Goal: Task Accomplishment & Management: Manage account settings

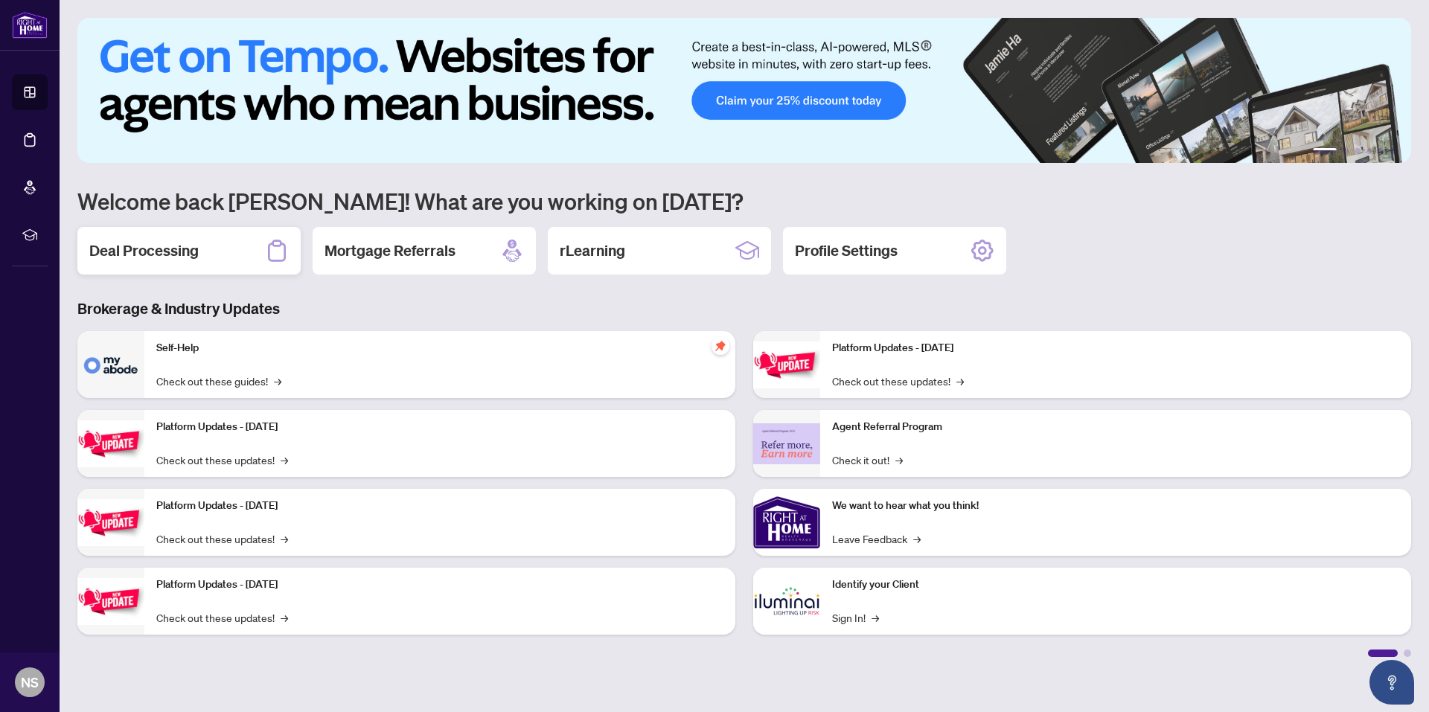
click at [169, 252] on h2 "Deal Processing" at bounding box center [143, 250] width 109 height 21
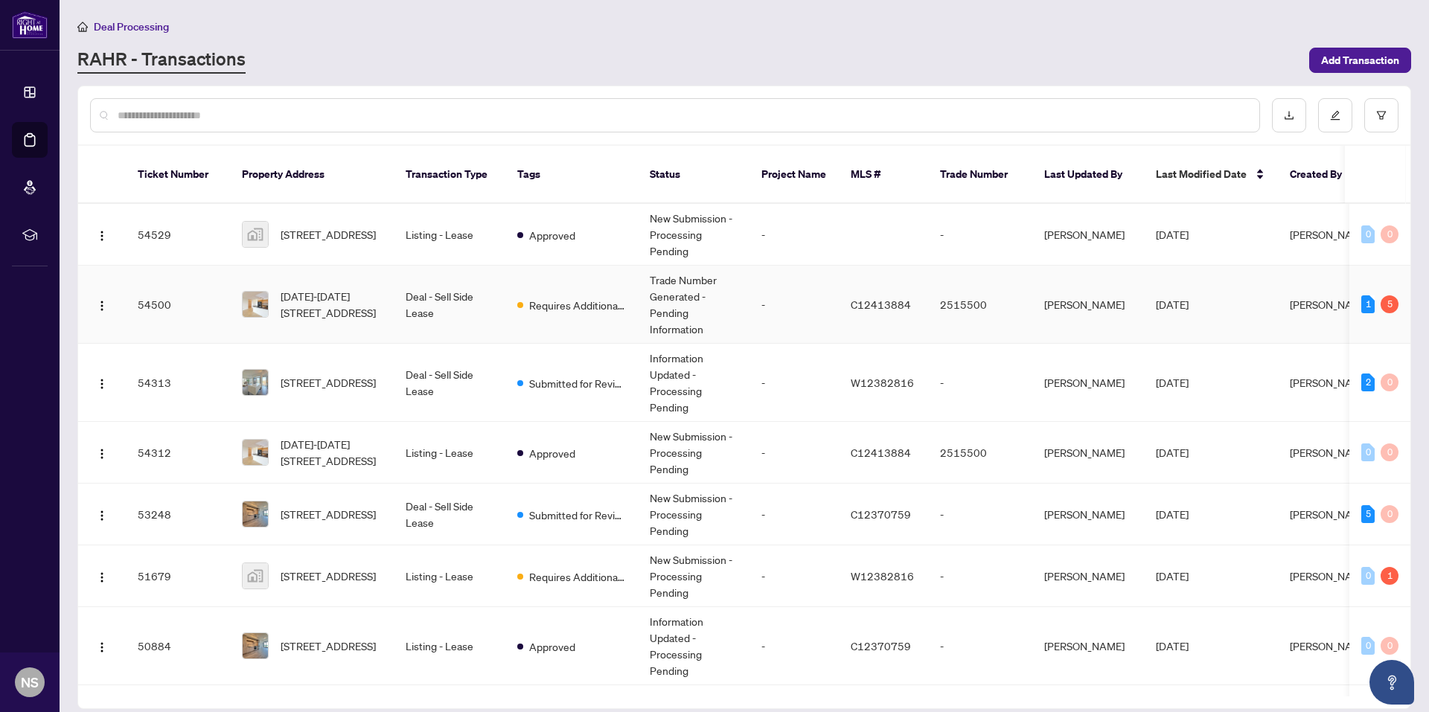
click at [1381, 295] on div "5" at bounding box center [1390, 304] width 18 height 18
click at [331, 289] on span "[DATE]-[DATE][STREET_ADDRESS]" at bounding box center [331, 304] width 101 height 33
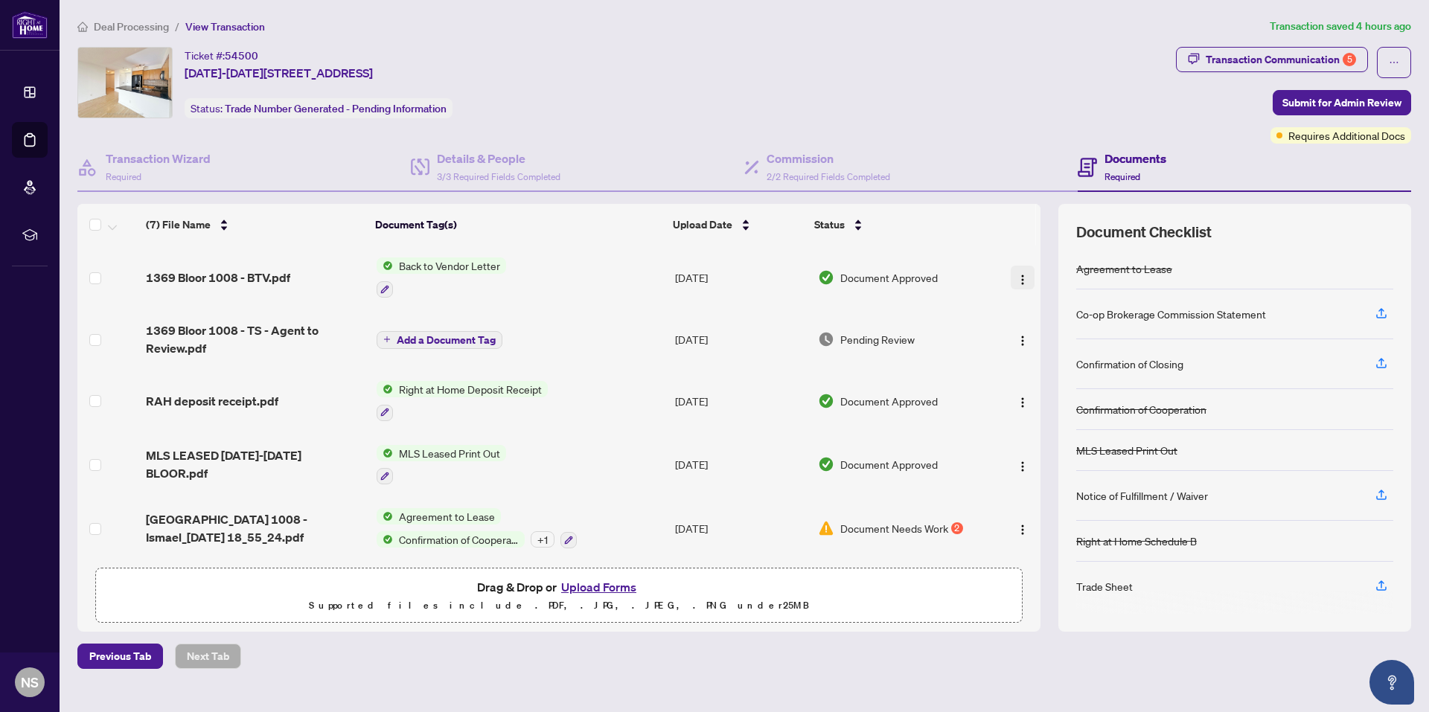
click at [1018, 285] on button "button" at bounding box center [1023, 278] width 24 height 24
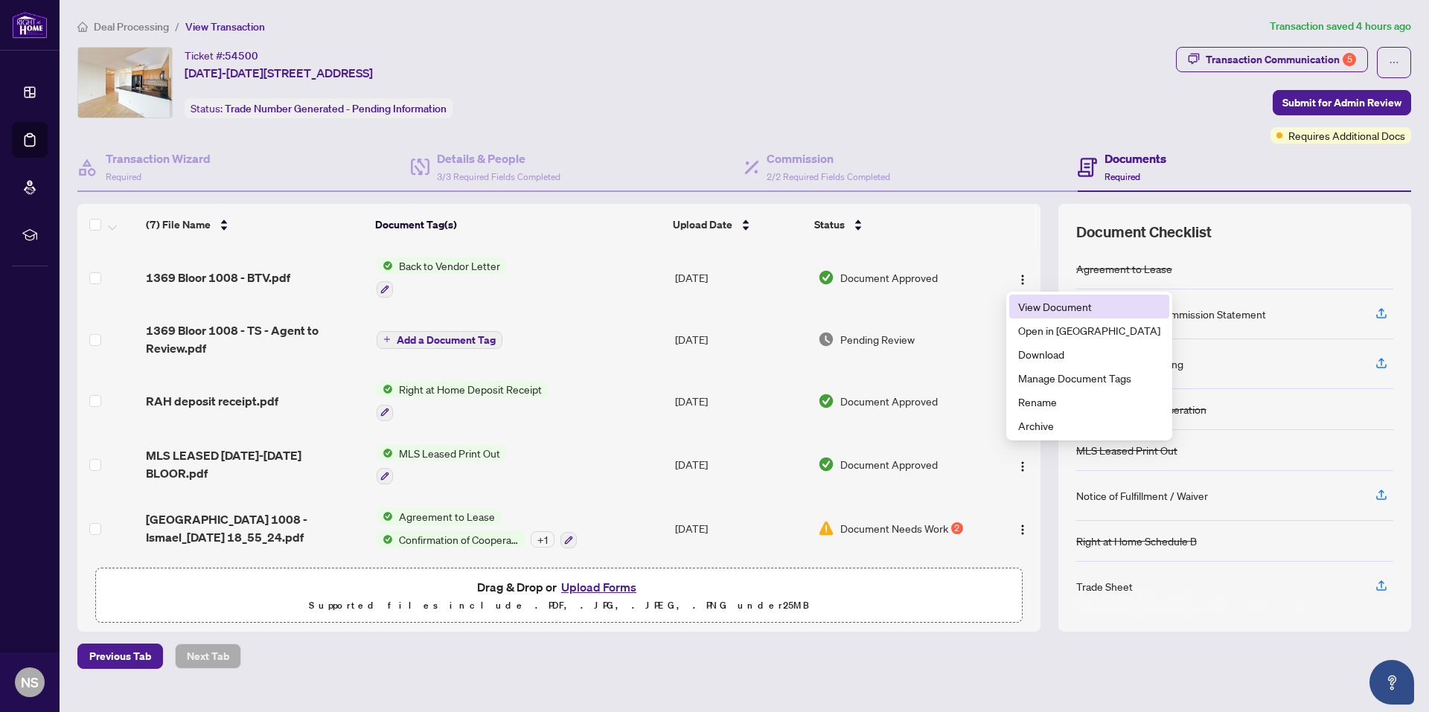
click at [1027, 308] on span "View Document" at bounding box center [1089, 306] width 142 height 16
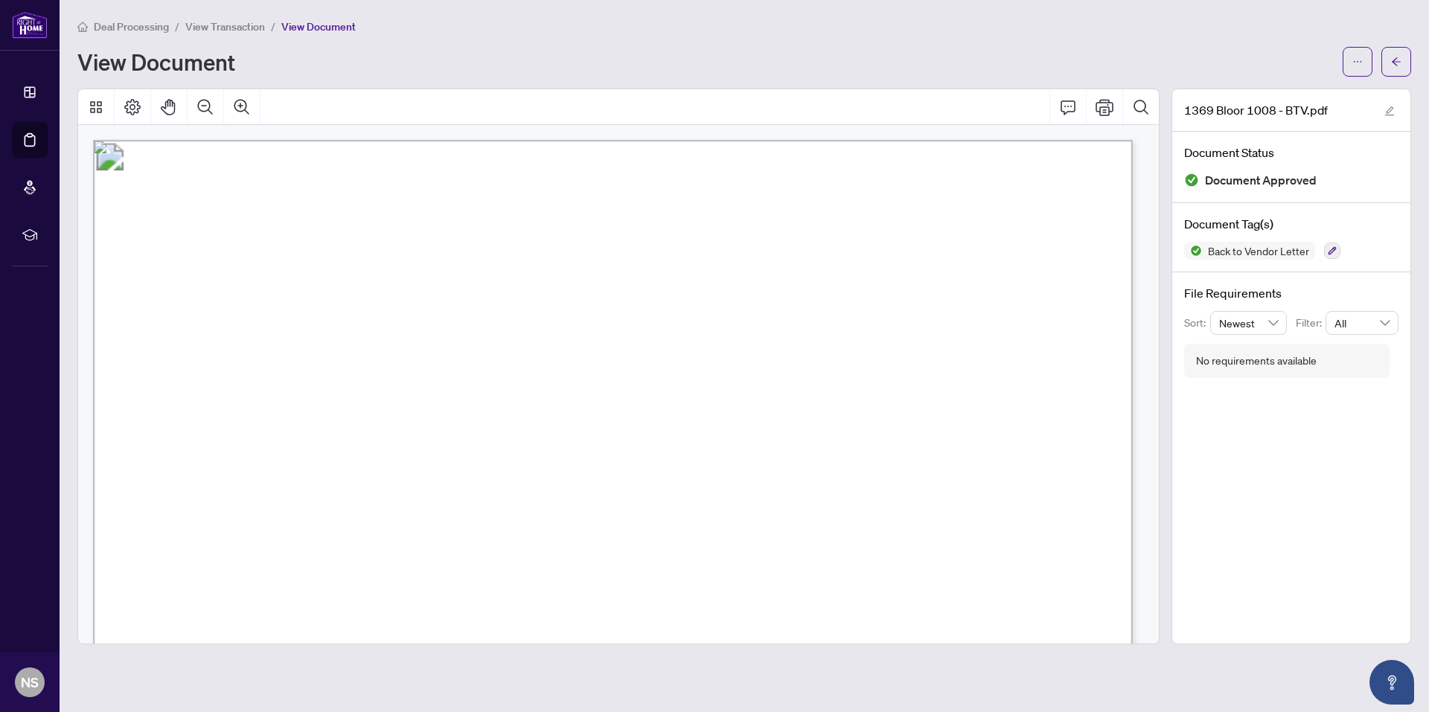
scroll to position [447, 0]
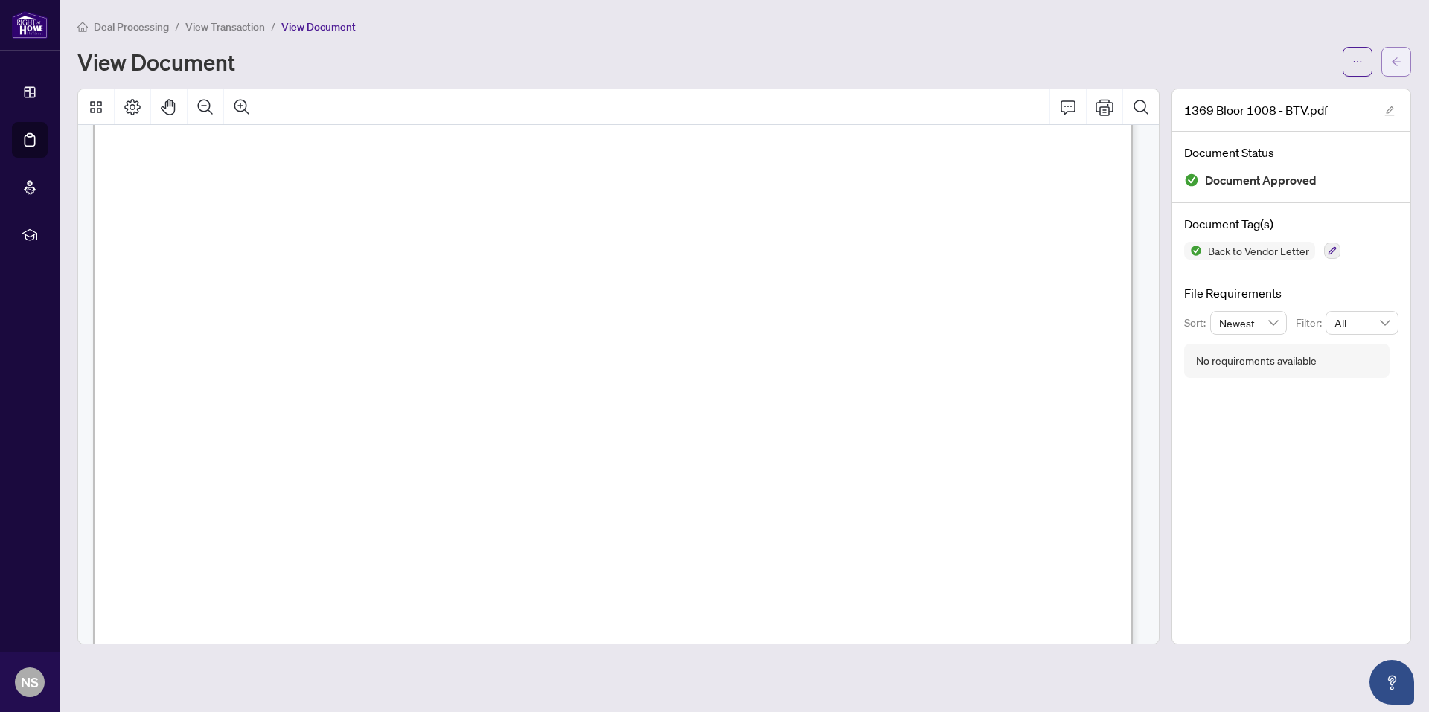
click at [1390, 60] on button "button" at bounding box center [1396, 62] width 30 height 30
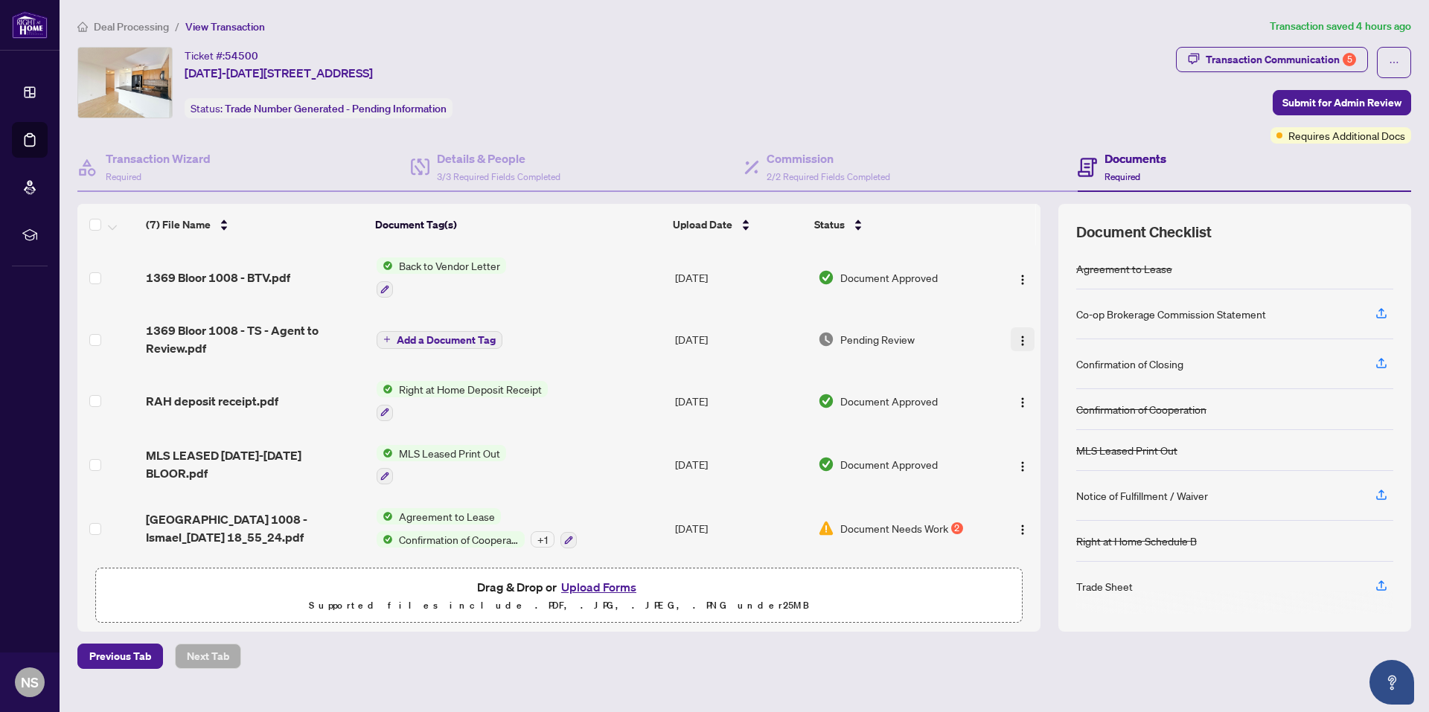
click at [1017, 337] on img "button" at bounding box center [1023, 341] width 12 height 12
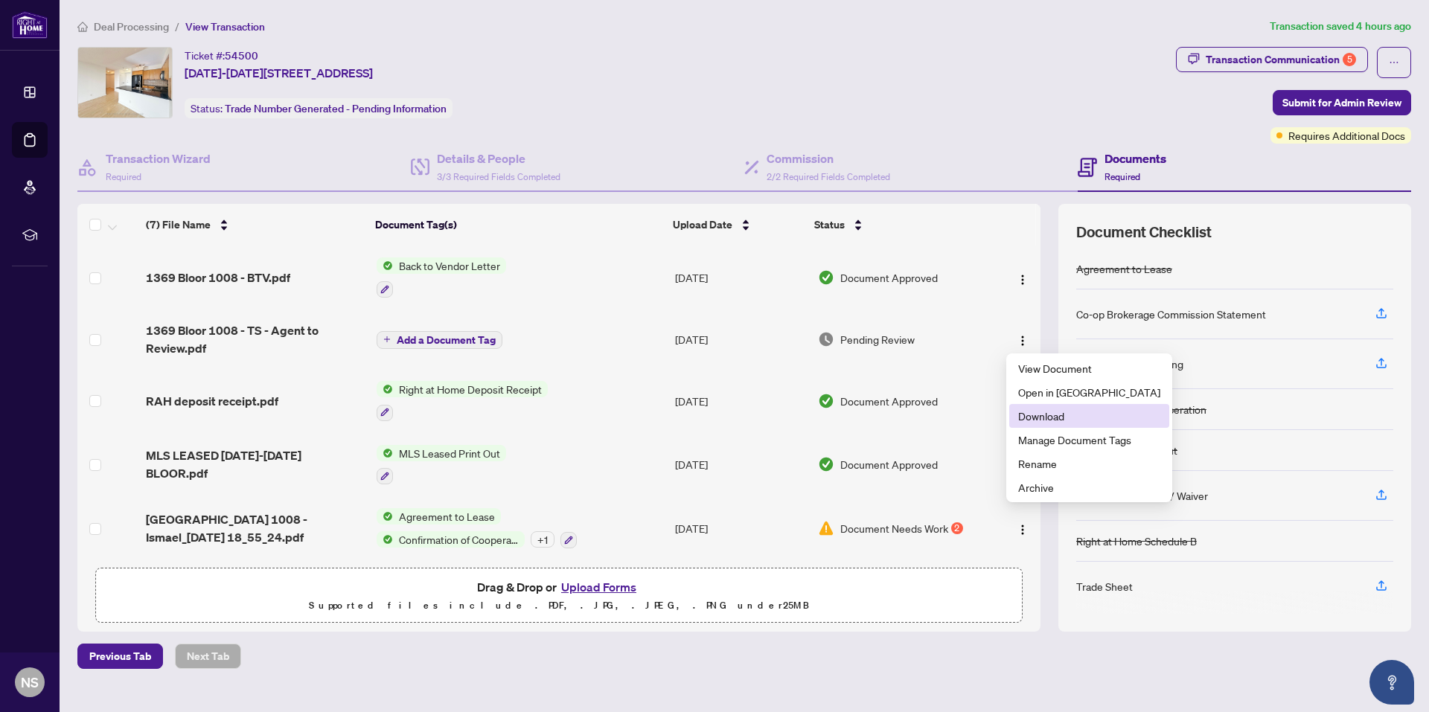
click at [1042, 414] on span "Download" at bounding box center [1089, 416] width 142 height 16
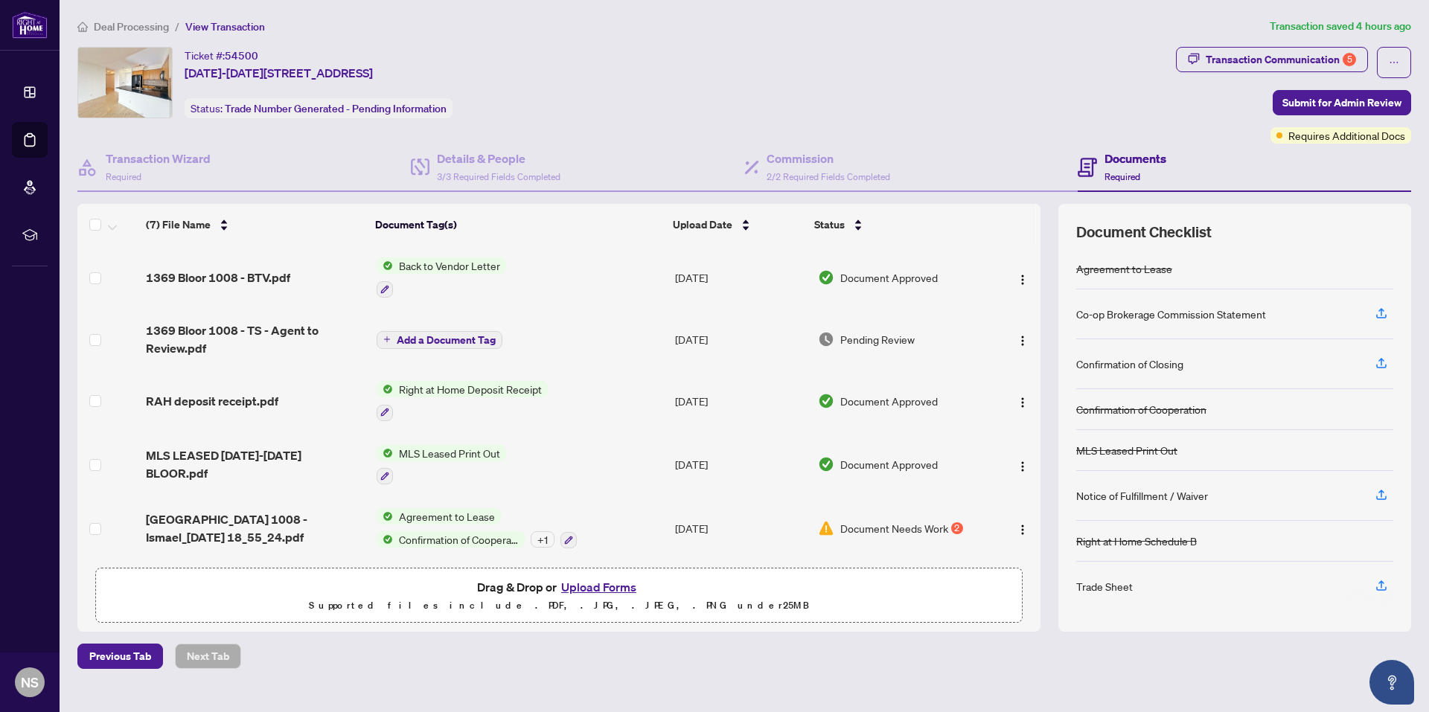
click at [588, 592] on button "Upload Forms" at bounding box center [599, 587] width 84 height 19
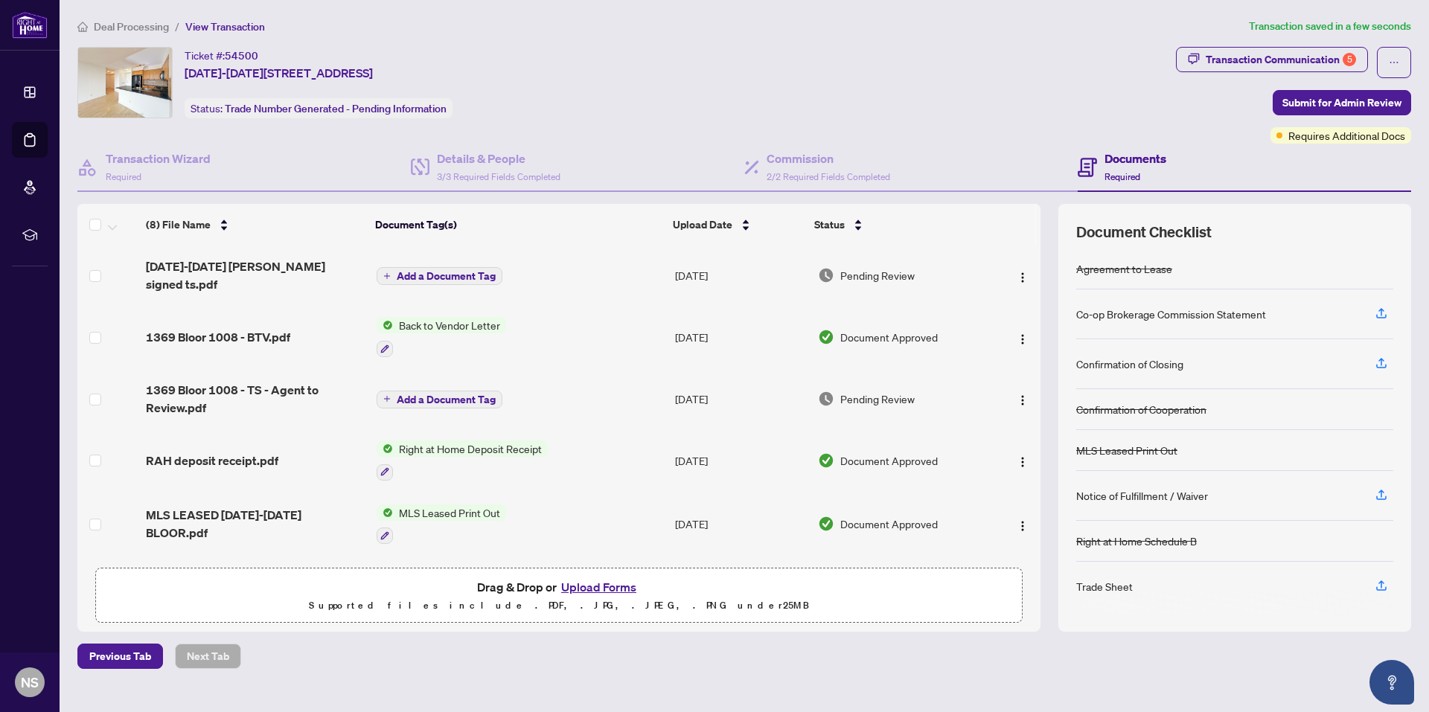
click at [441, 250] on td "Add a Document Tag" at bounding box center [520, 276] width 298 height 60
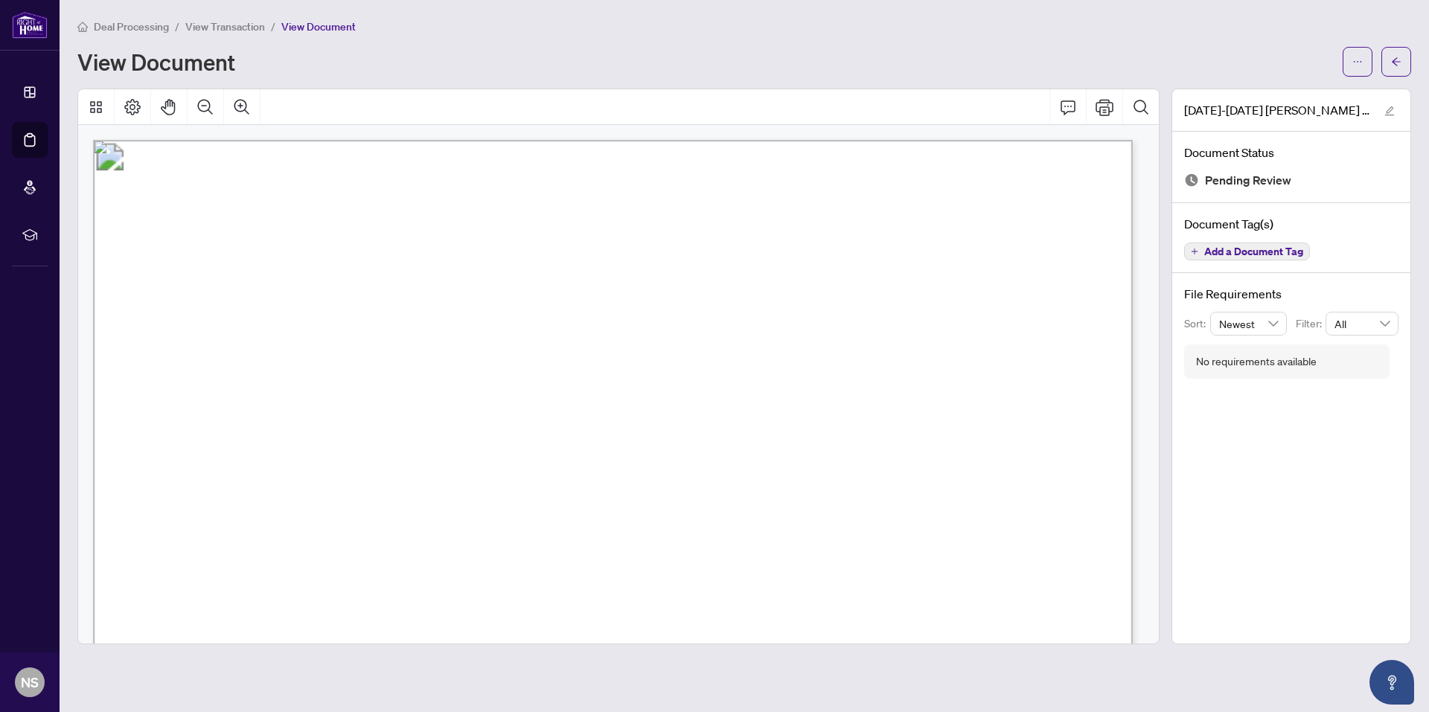
scroll to position [447, 0]
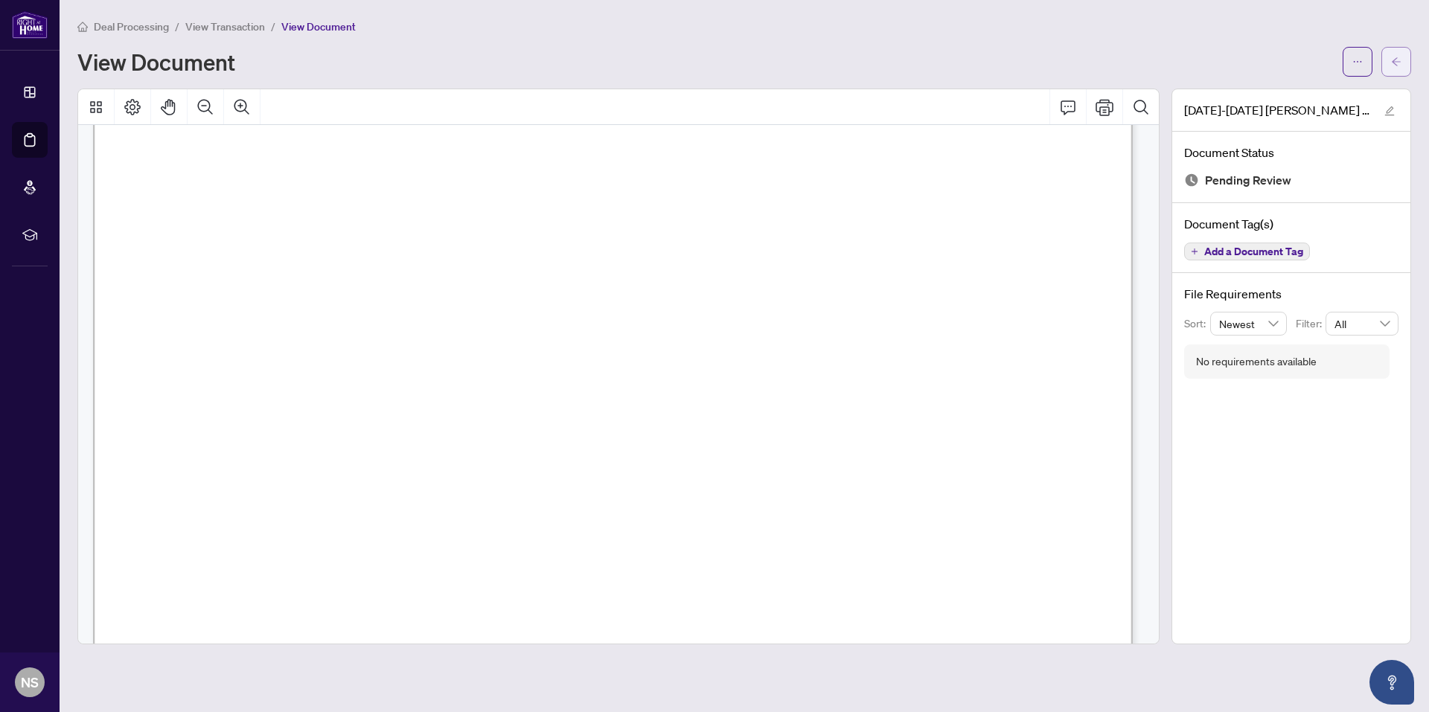
click at [1404, 64] on button "button" at bounding box center [1396, 62] width 30 height 30
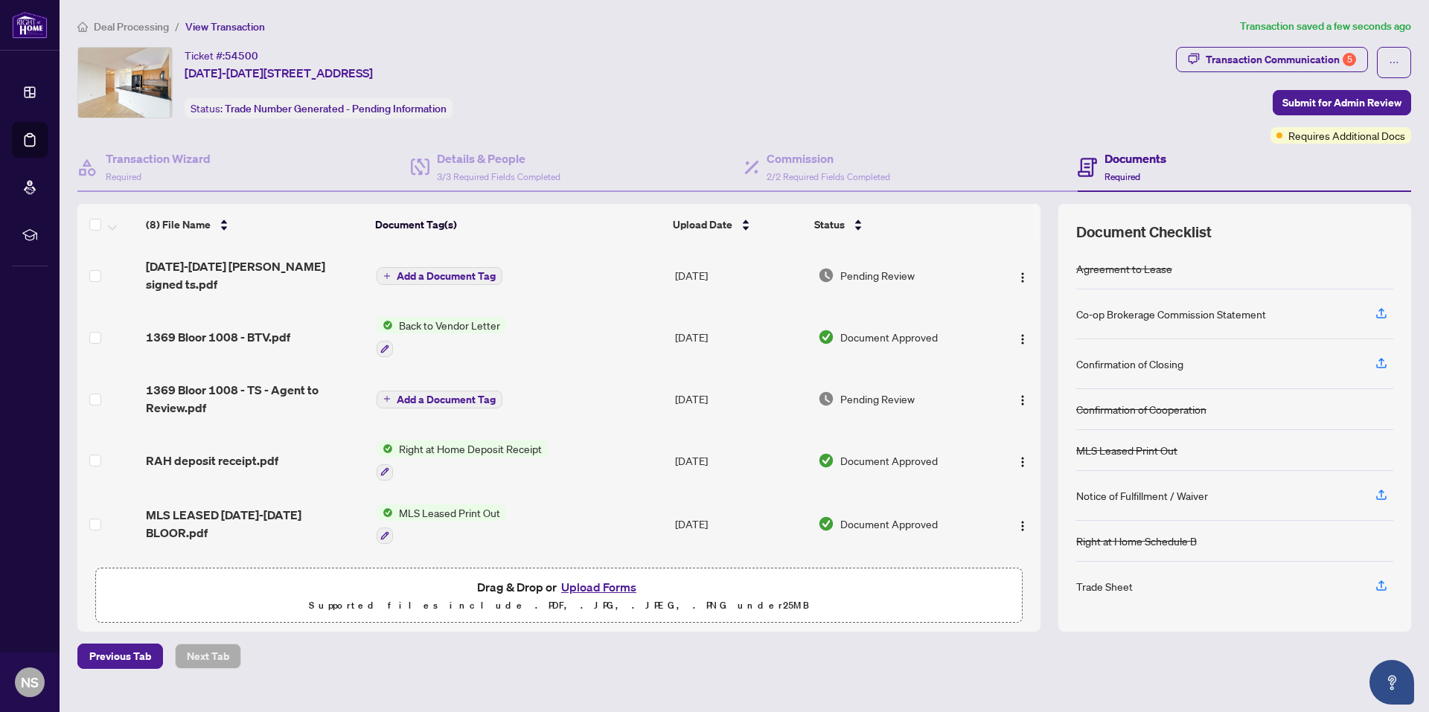
click at [388, 272] on icon "plus" at bounding box center [386, 275] width 7 height 7
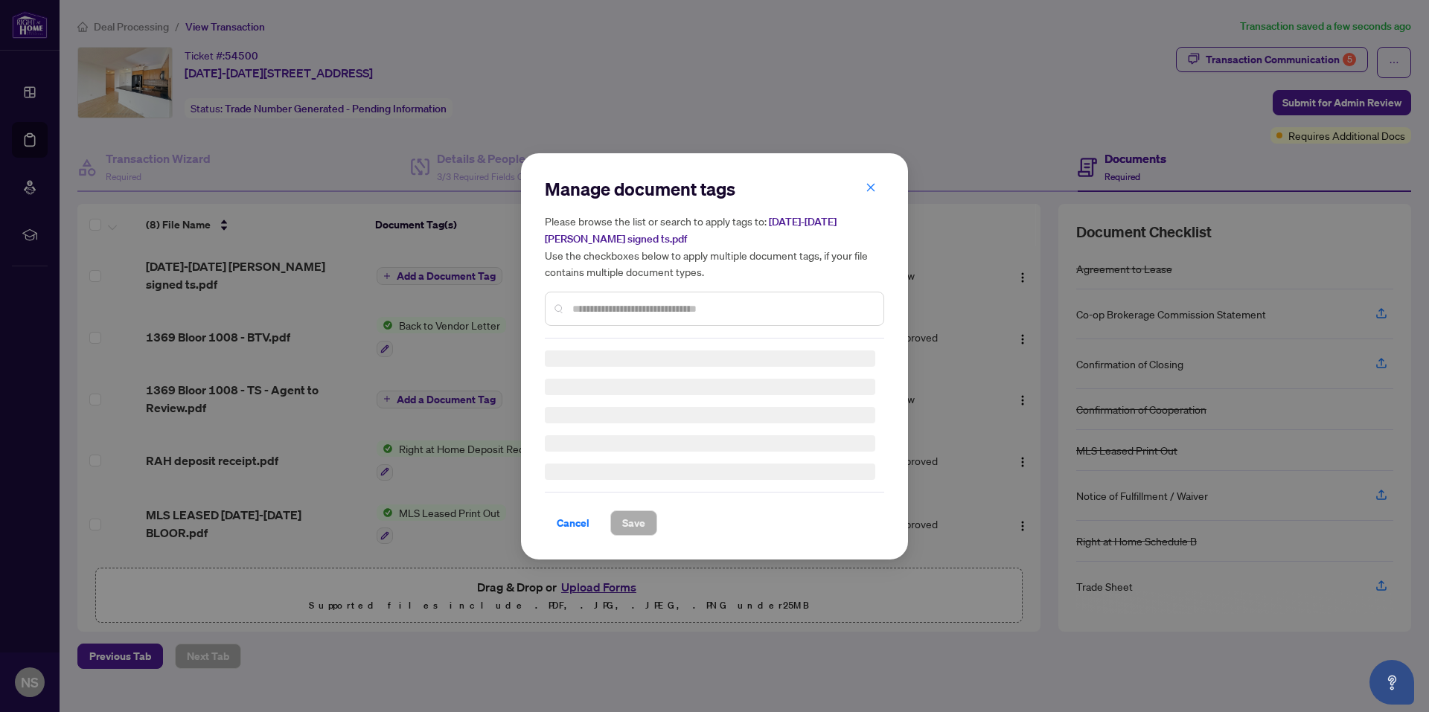
click at [632, 310] on input "text" at bounding box center [721, 309] width 299 height 16
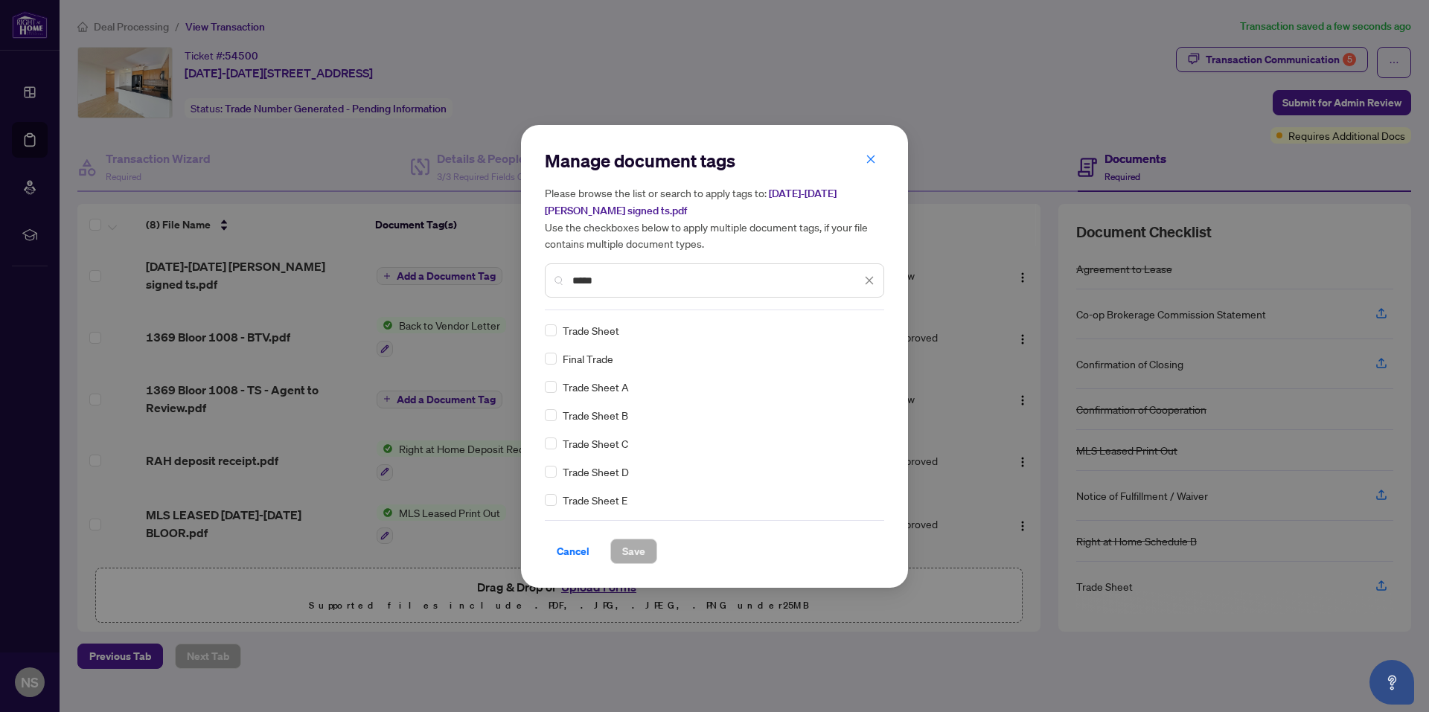
type input "*****"
click at [634, 555] on span "Save" at bounding box center [633, 552] width 23 height 24
